Goal: Information Seeking & Learning: Learn about a topic

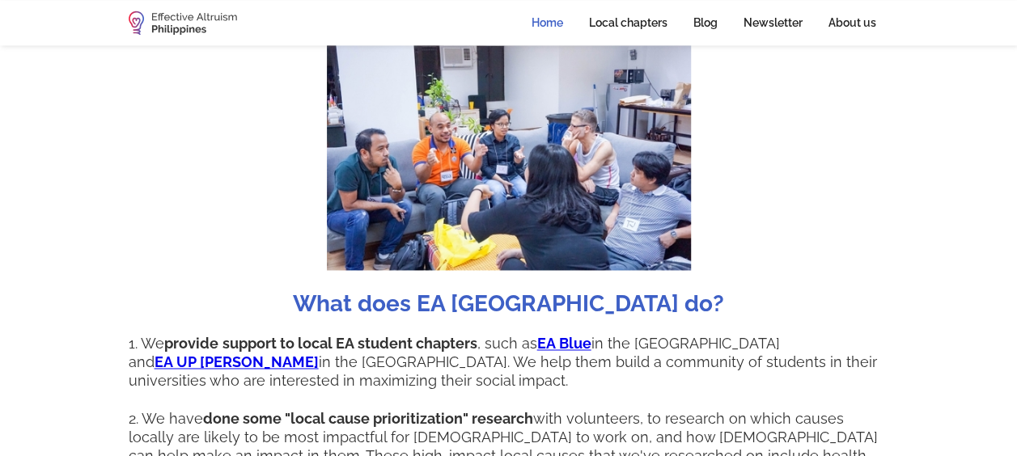
scroll to position [1456, 0]
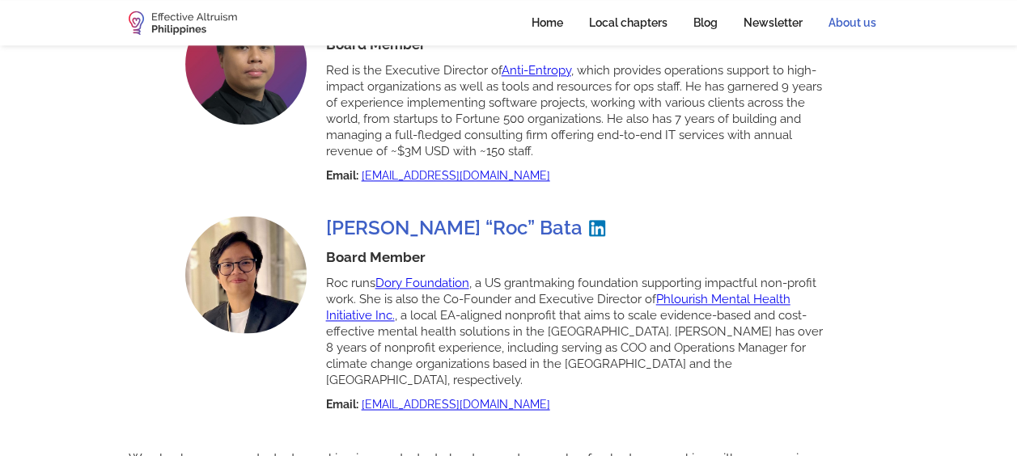
scroll to position [660, 0]
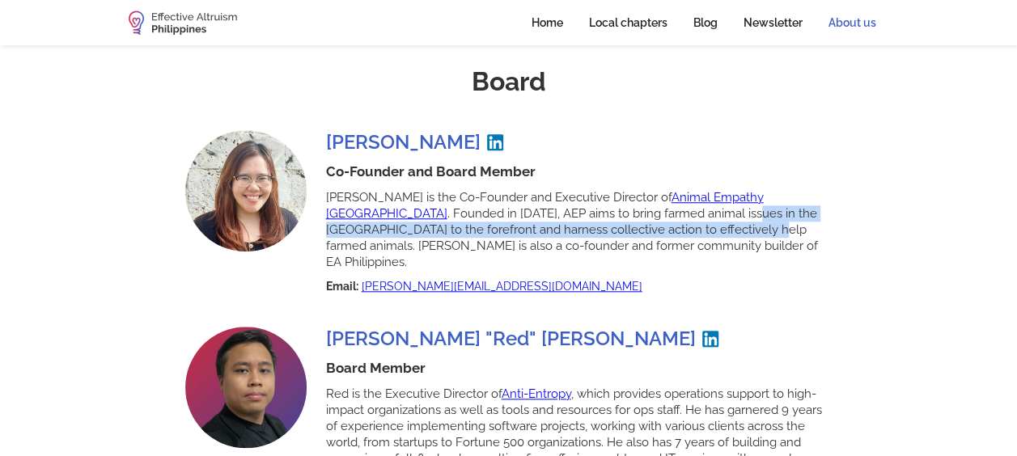
drag, startPoint x: 569, startPoint y: 196, endPoint x: 594, endPoint y: 208, distance: 28.6
click at [594, 208] on p "[PERSON_NAME] is the Co-Founder and Executive Director of Animal Empathy [GEOGR…" at bounding box center [579, 229] width 506 height 81
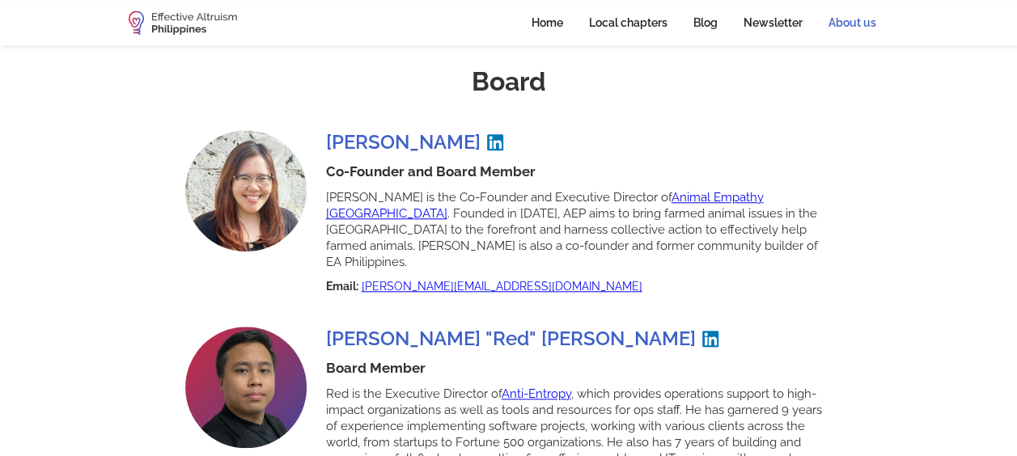
drag, startPoint x: 594, startPoint y: 208, endPoint x: 494, endPoint y: 196, distance: 101.0
click at [494, 196] on p "[PERSON_NAME] is the Co-Founder and Executive Director of Animal Empathy [GEOGR…" at bounding box center [579, 229] width 506 height 81
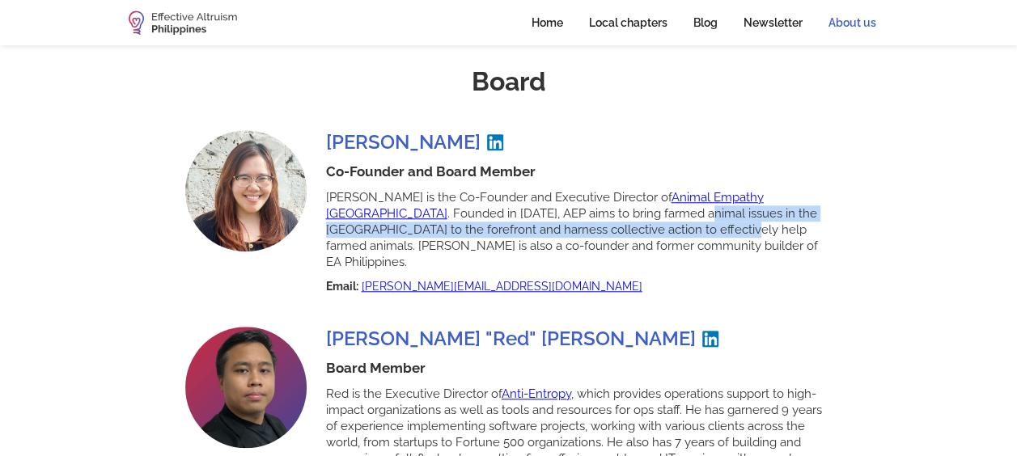
drag, startPoint x: 518, startPoint y: 202, endPoint x: 566, endPoint y: 216, distance: 50.4
click at [566, 216] on p "[PERSON_NAME] is the Co-Founder and Executive Director of Animal Empathy [GEOGR…" at bounding box center [579, 229] width 506 height 81
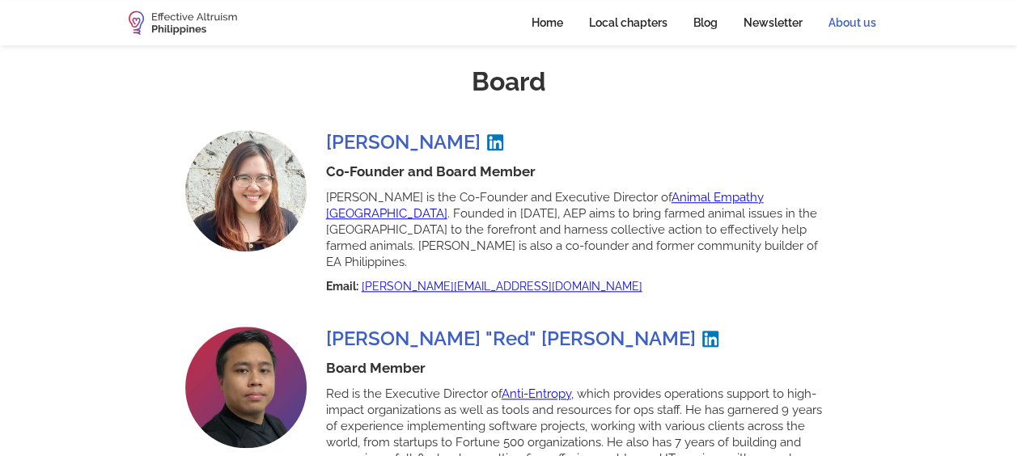
drag, startPoint x: 566, startPoint y: 216, endPoint x: 497, endPoint y: 197, distance: 71.2
click at [497, 197] on p "[PERSON_NAME] is the Co-Founder and Executive Director of Animal Empathy [GEOGR…" at bounding box center [579, 229] width 506 height 81
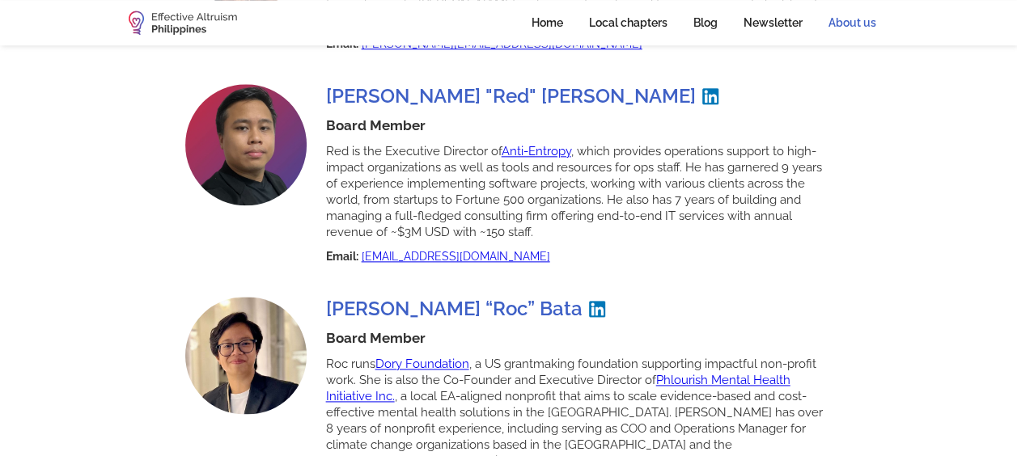
scroll to position [822, 0]
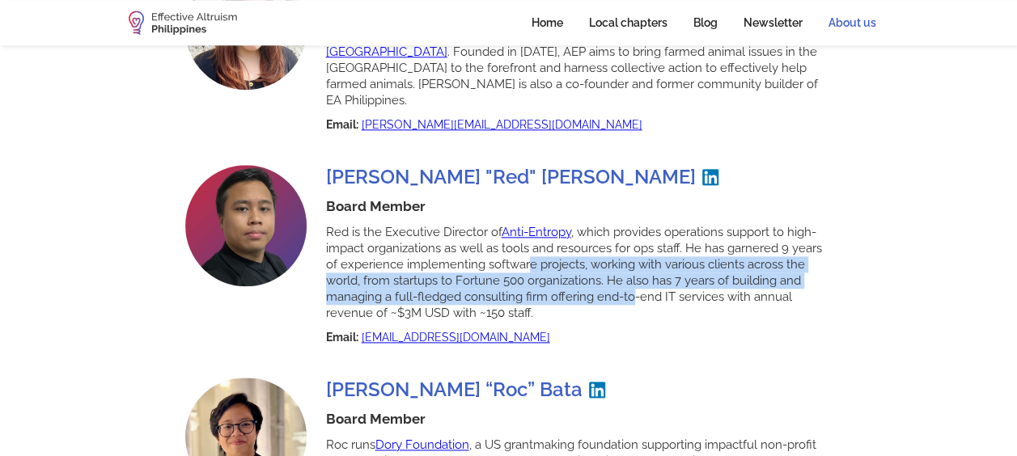
drag, startPoint x: 527, startPoint y: 230, endPoint x: 632, endPoint y: 272, distance: 112.2
click at [632, 272] on p "Red is the Executive Director of Anti-Entropy , which provides operations suppo…" at bounding box center [579, 272] width 506 height 97
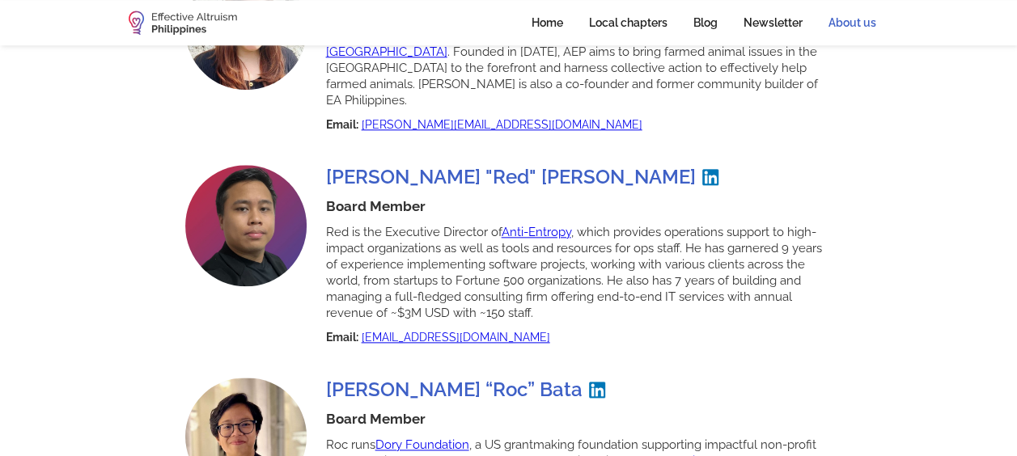
click at [480, 228] on p "Red is the Executive Director of Anti-Entropy , which provides operations suppo…" at bounding box center [579, 272] width 506 height 97
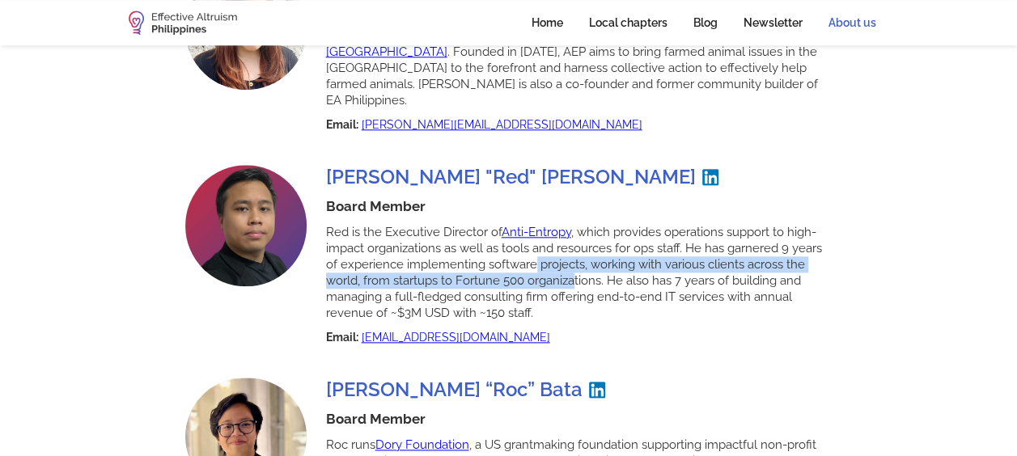
drag, startPoint x: 544, startPoint y: 231, endPoint x: 576, endPoint y: 241, distance: 33.0
click at [576, 241] on p "Red is the Executive Director of Anti-Entropy , which provides operations suppo…" at bounding box center [579, 272] width 506 height 97
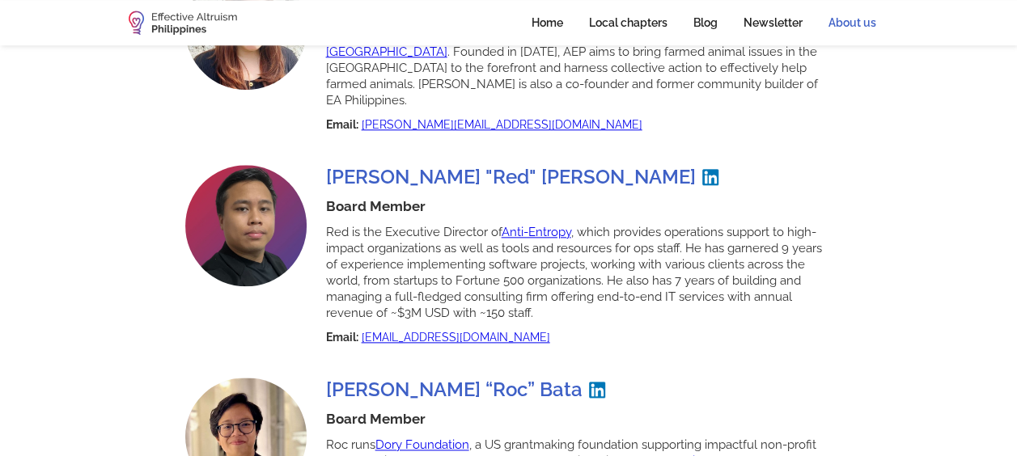
drag, startPoint x: 576, startPoint y: 241, endPoint x: 491, endPoint y: 222, distance: 86.9
click at [491, 224] on p "Red is the Executive Director of Anti-Entropy , which provides operations suppo…" at bounding box center [579, 272] width 506 height 97
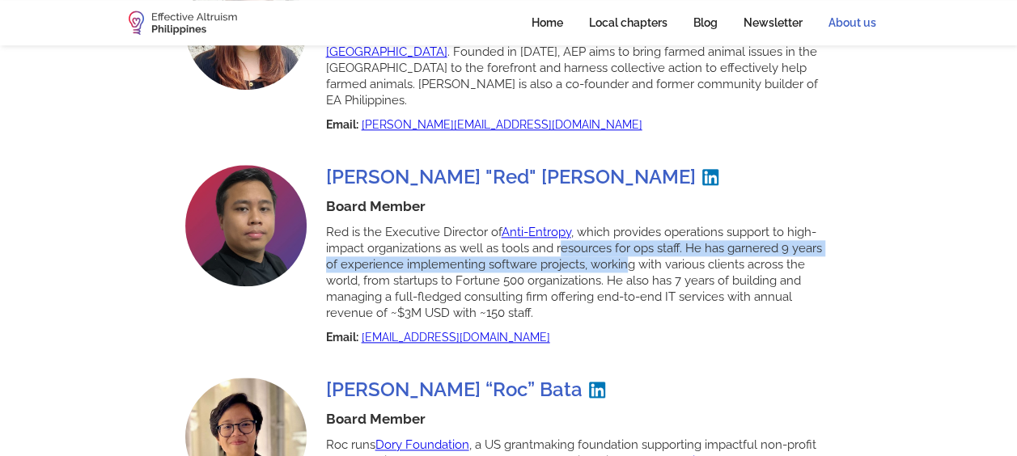
drag, startPoint x: 561, startPoint y: 222, endPoint x: 626, endPoint y: 233, distance: 65.7
click at [626, 233] on p "Red is the Executive Director of Anti-Entropy , which provides operations suppo…" at bounding box center [579, 272] width 506 height 97
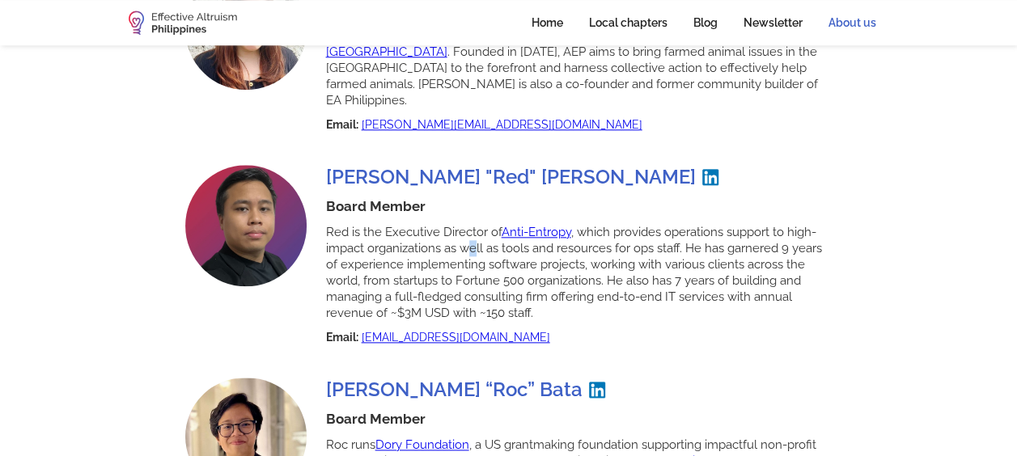
drag, startPoint x: 626, startPoint y: 233, endPoint x: 473, endPoint y: 222, distance: 153.2
click at [473, 224] on p "Red is the Executive Director of Anti-Entropy , which provides operations suppo…" at bounding box center [579, 272] width 506 height 97
drag, startPoint x: 473, startPoint y: 222, endPoint x: 574, endPoint y: 236, distance: 102.0
click at [574, 236] on p "Red is the Executive Director of Anti-Entropy , which provides operations suppo…" at bounding box center [579, 272] width 506 height 97
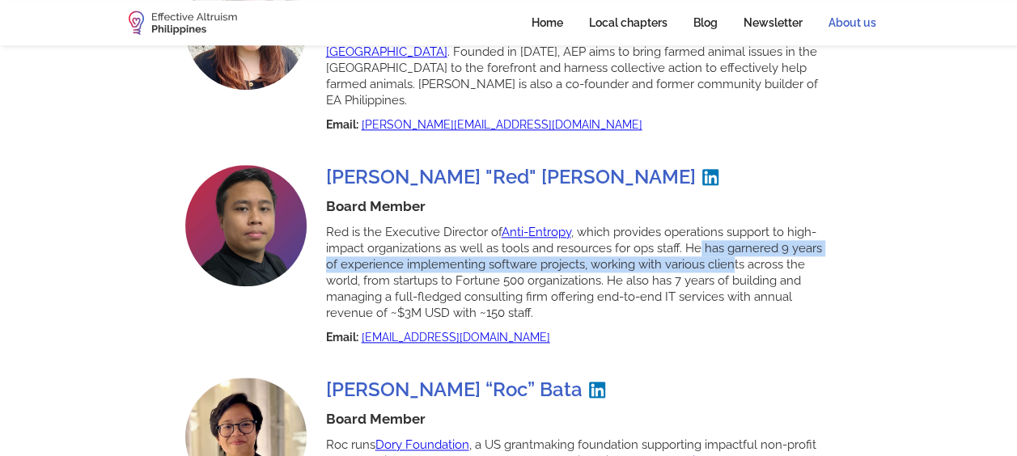
drag, startPoint x: 700, startPoint y: 219, endPoint x: 730, endPoint y: 225, distance: 30.5
click at [730, 225] on p "Red is the Executive Director of Anti-Entropy , which provides operations suppo…" at bounding box center [579, 272] width 506 height 97
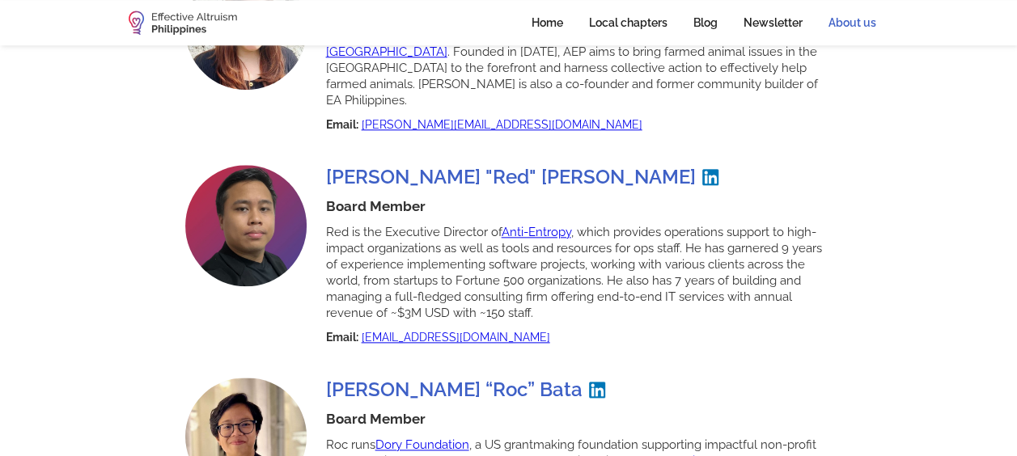
drag, startPoint x: 730, startPoint y: 225, endPoint x: 624, endPoint y: 216, distance: 106.3
click at [624, 224] on p "Red is the Executive Director of Anti-Entropy , which provides operations suppo…" at bounding box center [579, 272] width 506 height 97
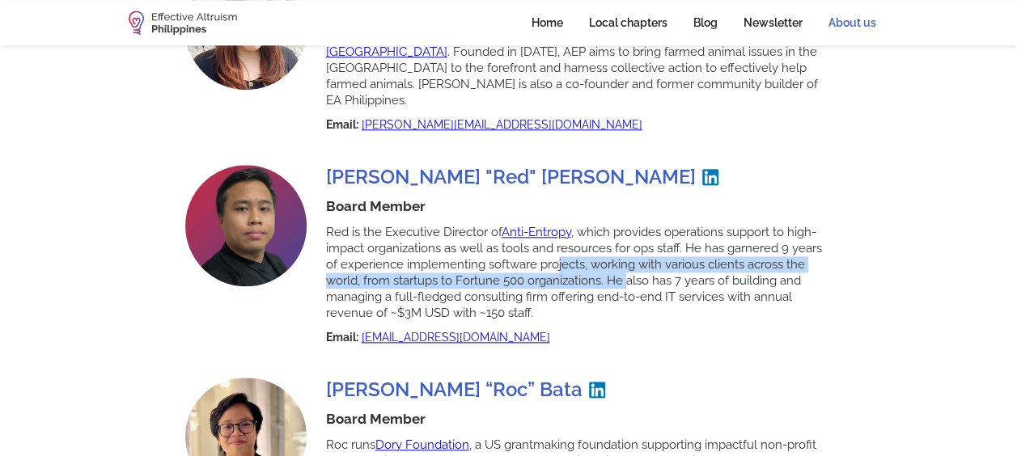
drag, startPoint x: 556, startPoint y: 233, endPoint x: 624, endPoint y: 243, distance: 69.4
click at [624, 243] on p "Red is the Executive Director of Anti-Entropy , which provides operations suppo…" at bounding box center [579, 272] width 506 height 97
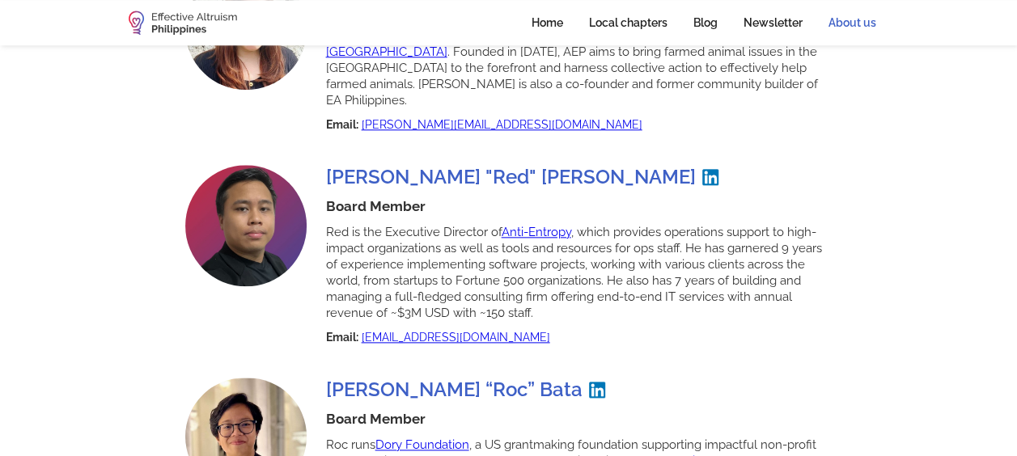
drag, startPoint x: 624, startPoint y: 243, endPoint x: 526, endPoint y: 233, distance: 99.1
click at [526, 233] on p "Red is the Executive Director of Anti-Entropy , which provides operations suppo…" at bounding box center [579, 272] width 506 height 97
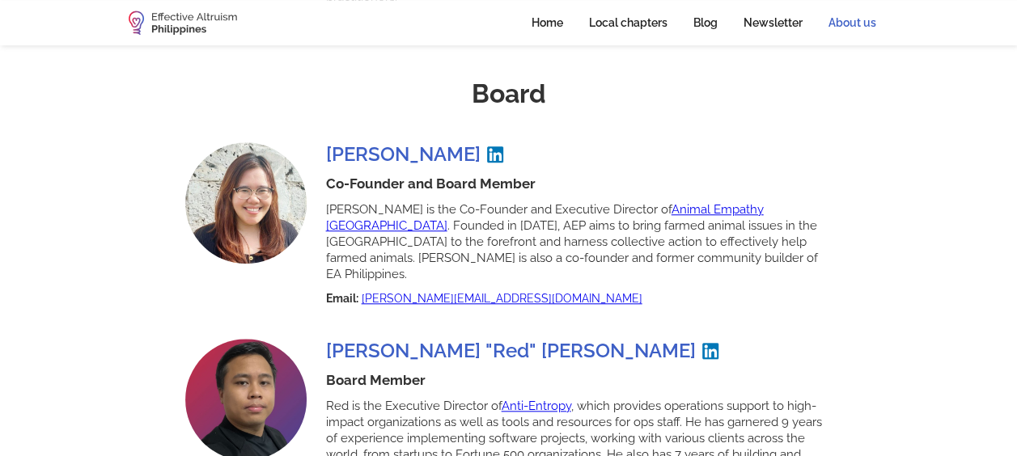
scroll to position [579, 0]
